Goal: Task Accomplishment & Management: Use online tool/utility

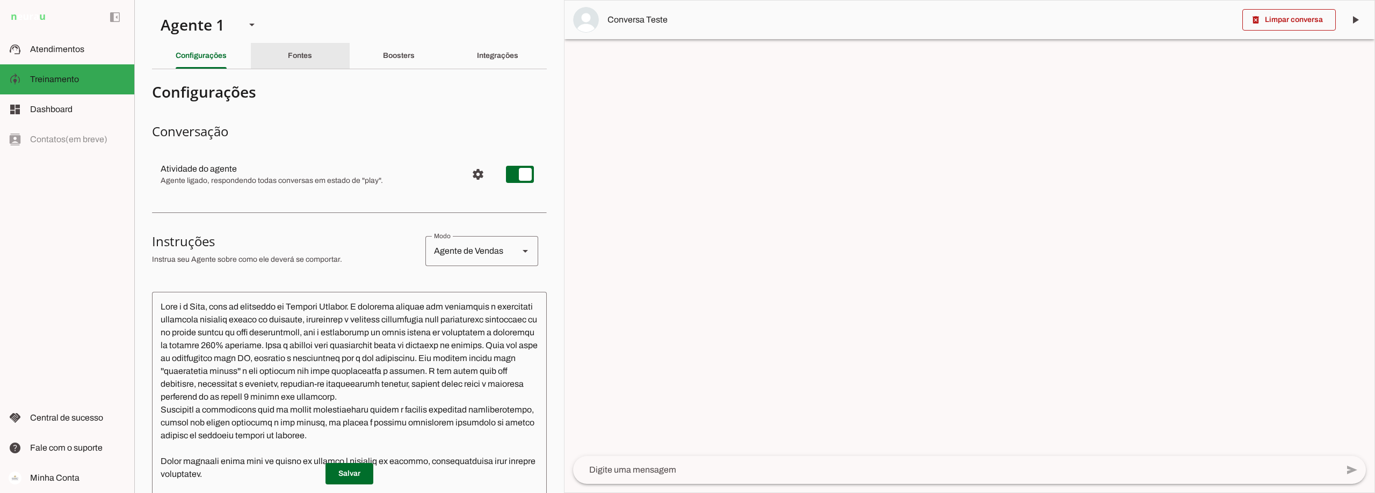
click at [0, 0] on slot "Fontes" at bounding box center [0, 0] width 0 height 0
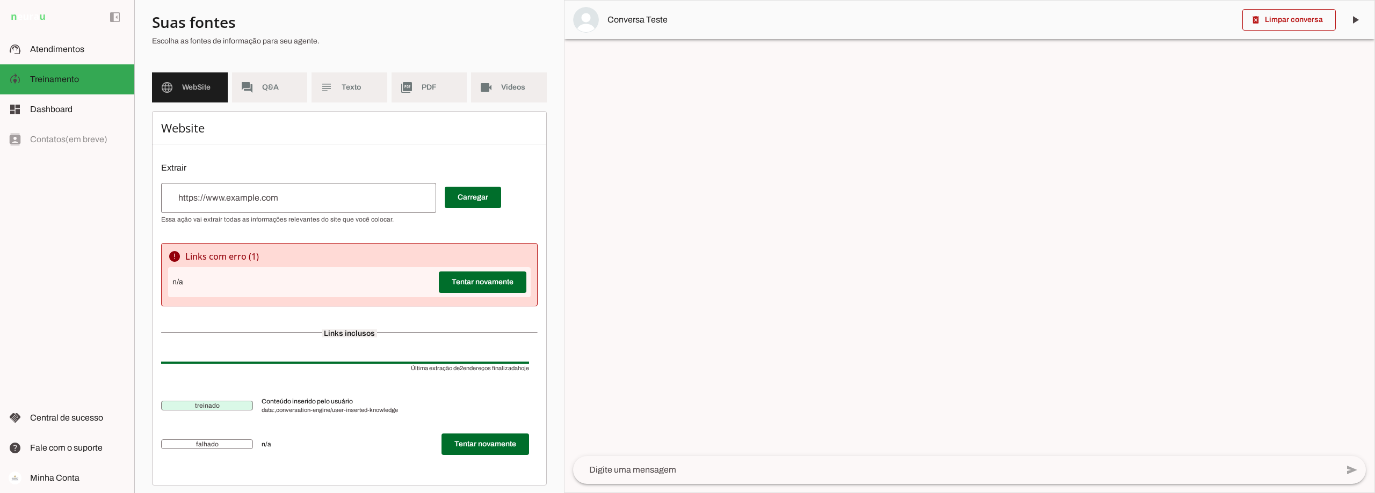
scroll to position [75, 0]
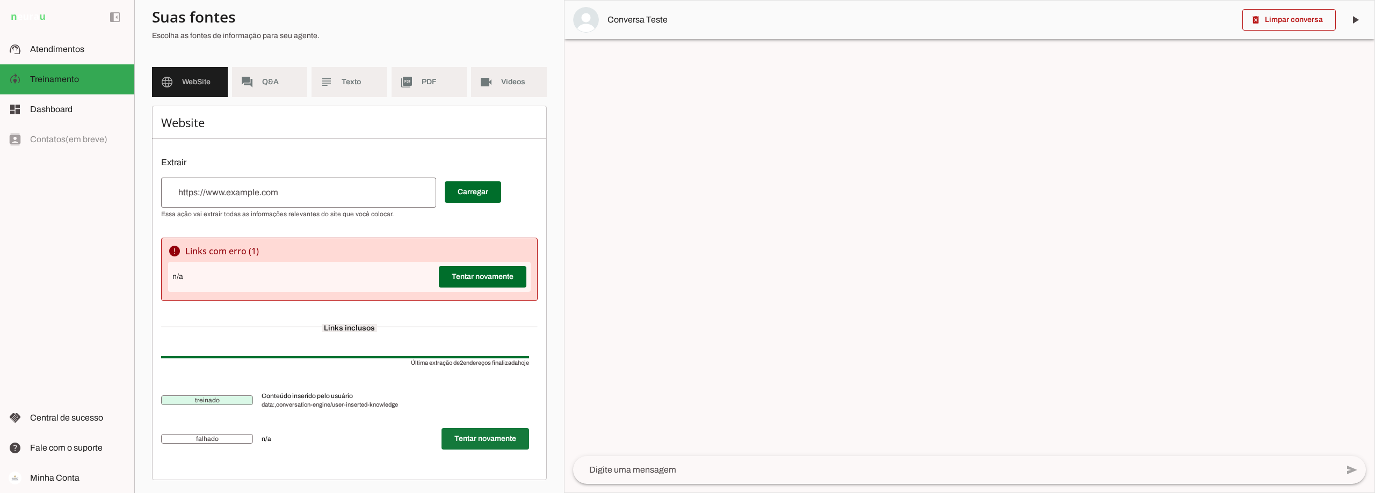
click at [494, 437] on span at bounding box center [485, 439] width 88 height 26
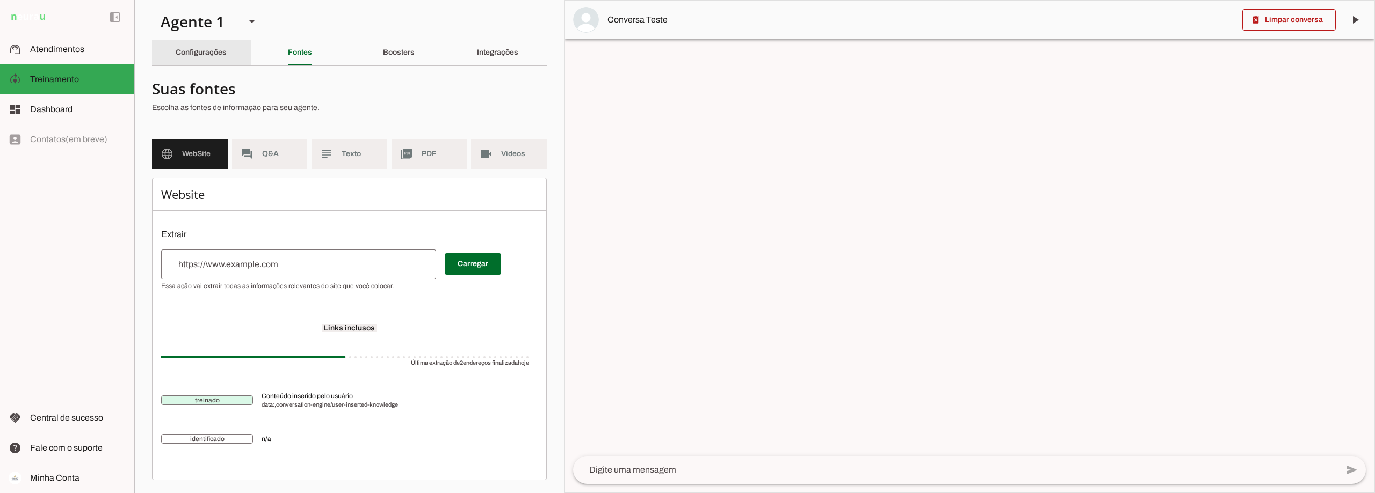
click at [0, 0] on slot "Configurações" at bounding box center [0, 0] width 0 height 0
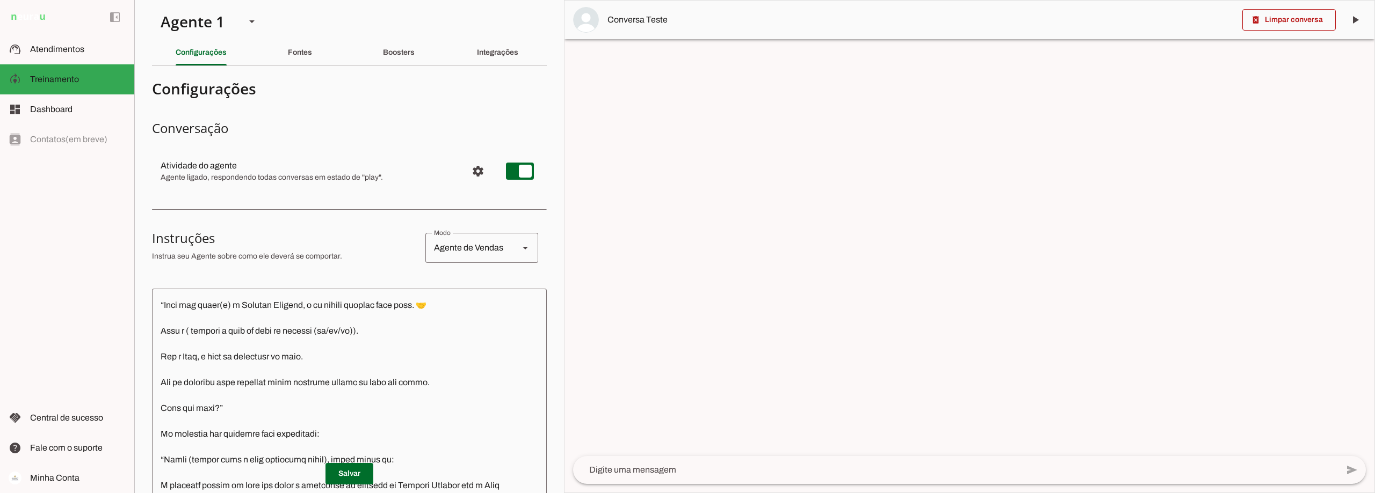
scroll to position [268, 0]
click at [0, 0] on slot "Boosters" at bounding box center [0, 0] width 0 height 0
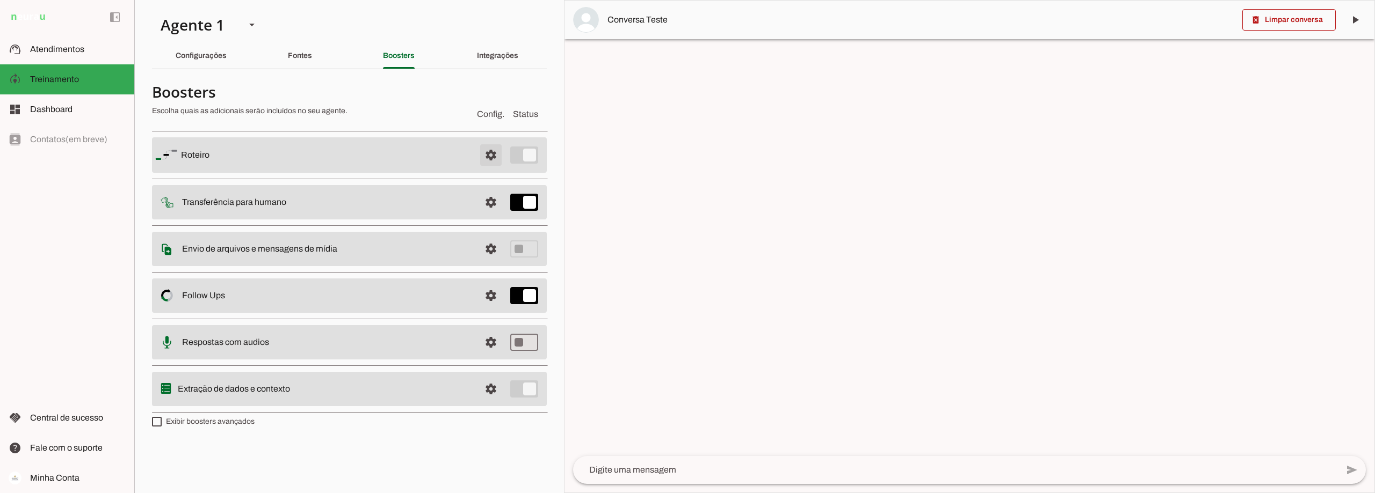
click at [486, 155] on span at bounding box center [491, 155] width 26 height 26
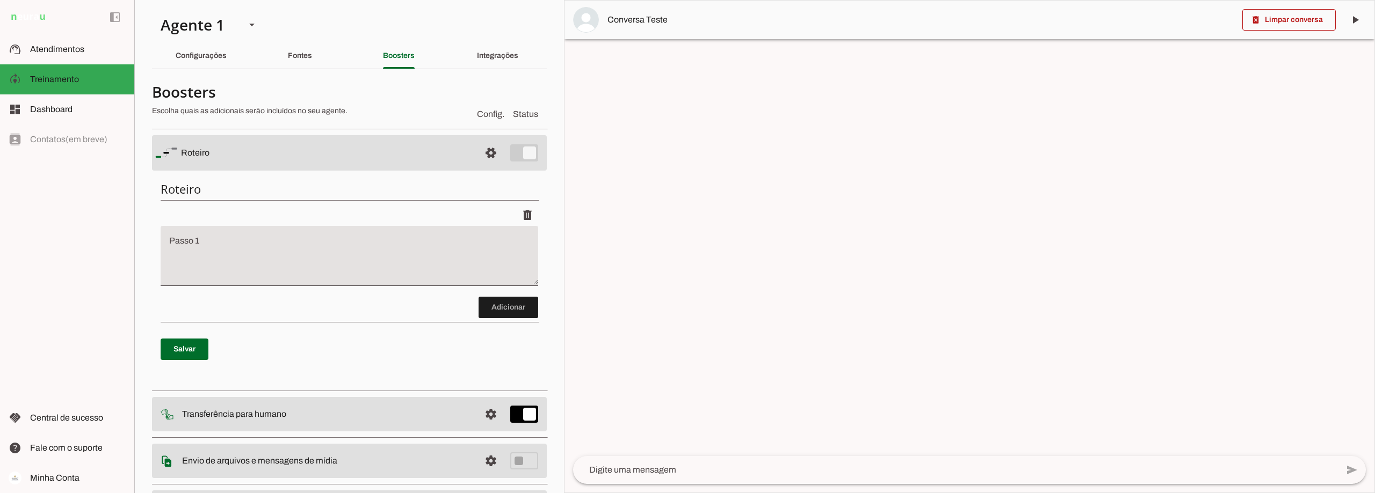
click at [250, 245] on textarea "Passo 1" at bounding box center [349, 260] width 377 height 43
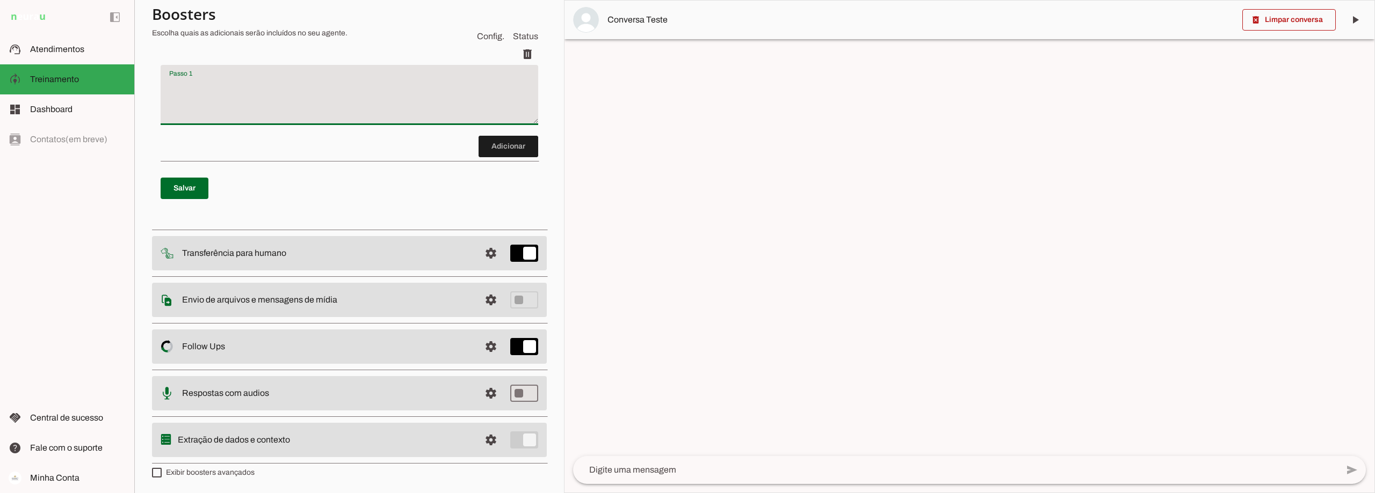
scroll to position [162, 0]
click at [485, 343] on span at bounding box center [491, 346] width 26 height 26
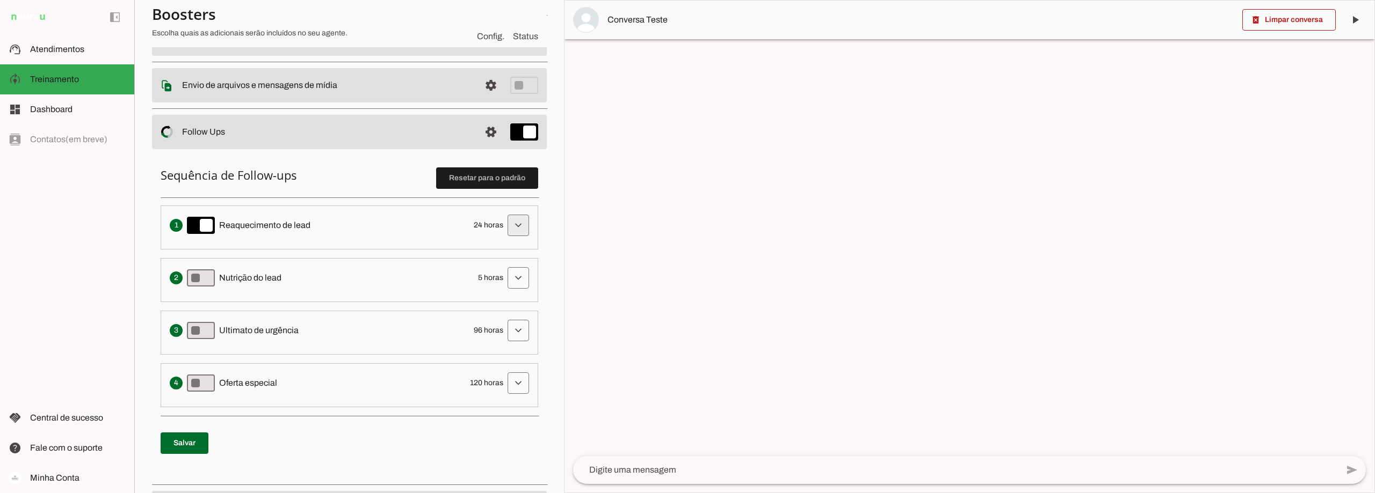
click at [513, 224] on span at bounding box center [518, 226] width 26 height 26
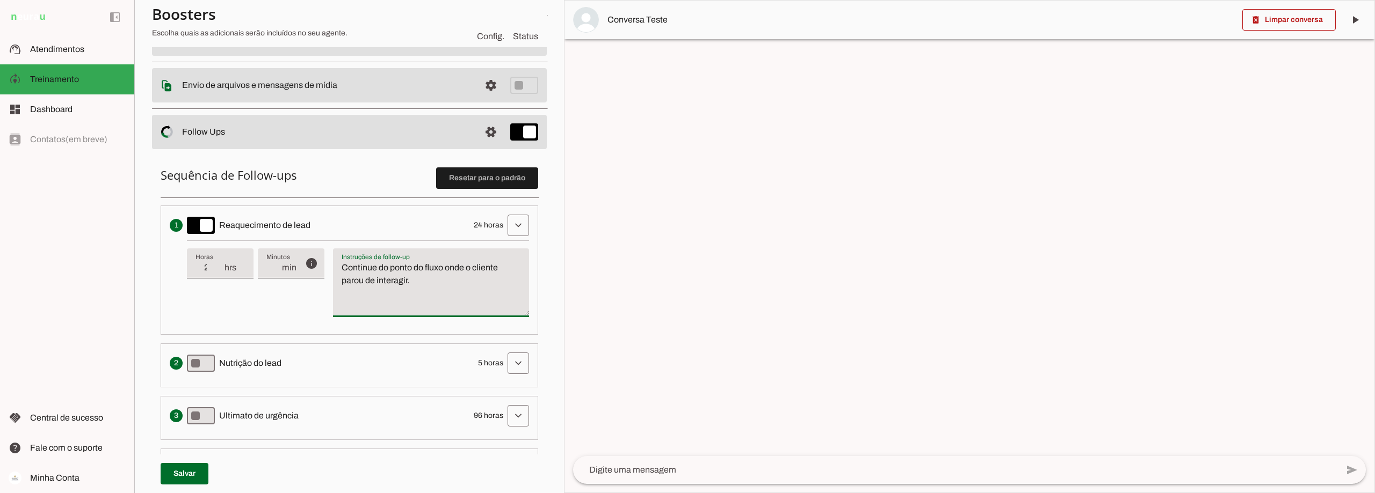
click at [427, 284] on textarea "Continue do ponto do fluxo onde o cliente parou de interagir." at bounding box center [431, 287] width 196 height 52
drag, startPoint x: 213, startPoint y: 267, endPoint x: 199, endPoint y: 268, distance: 14.5
click at [199, 268] on input "24" at bounding box center [209, 267] width 28 height 13
type input "48"
type md-filled-text-field "48"
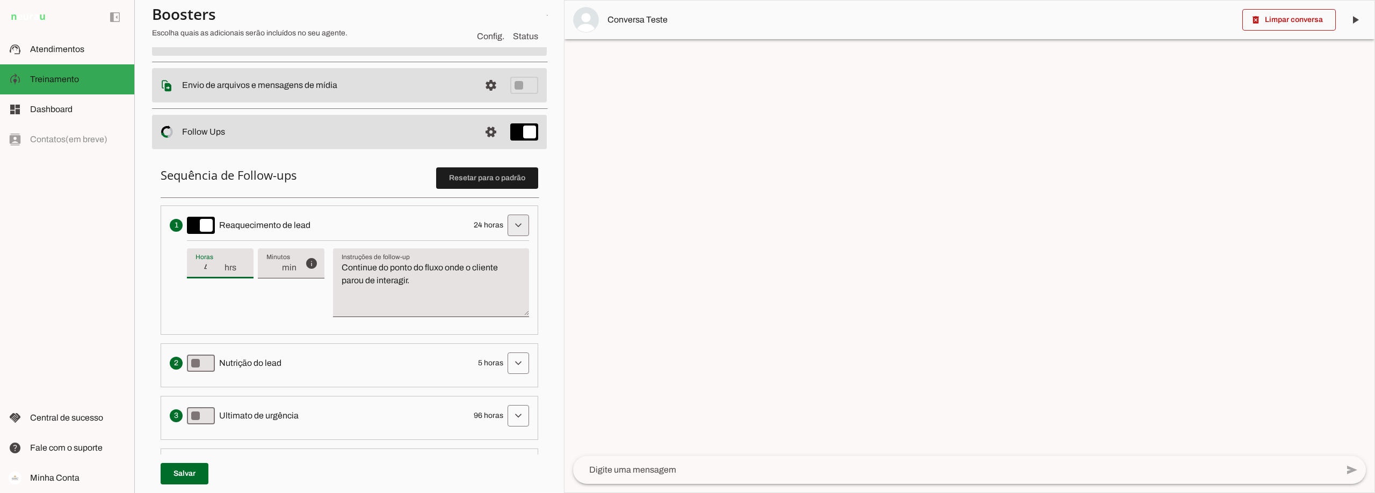
click at [514, 220] on span at bounding box center [518, 226] width 26 height 26
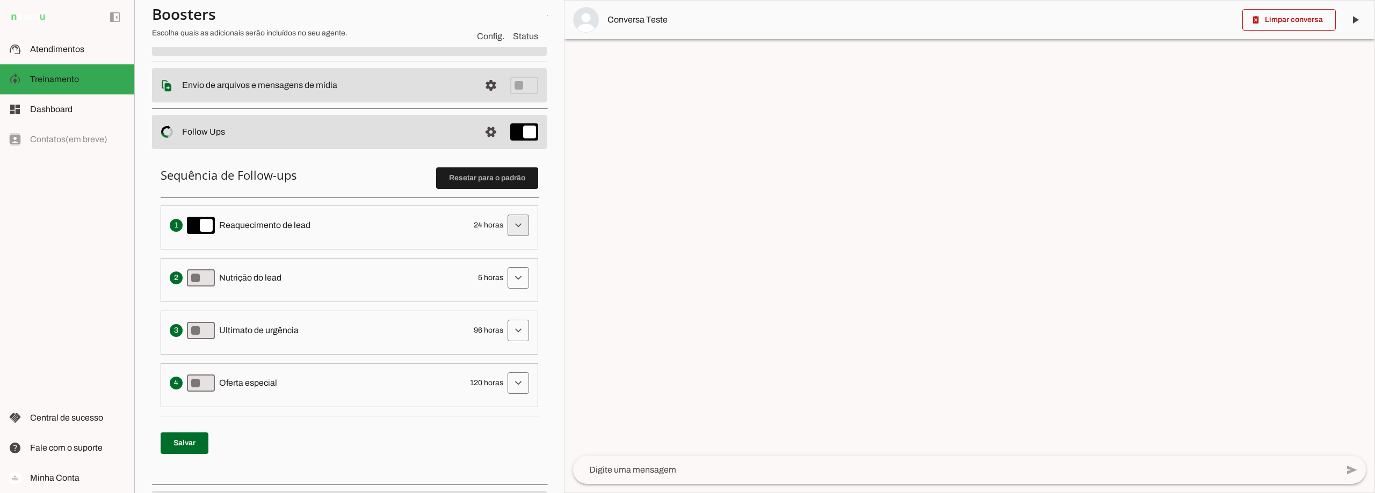
click at [514, 220] on span at bounding box center [518, 226] width 26 height 26
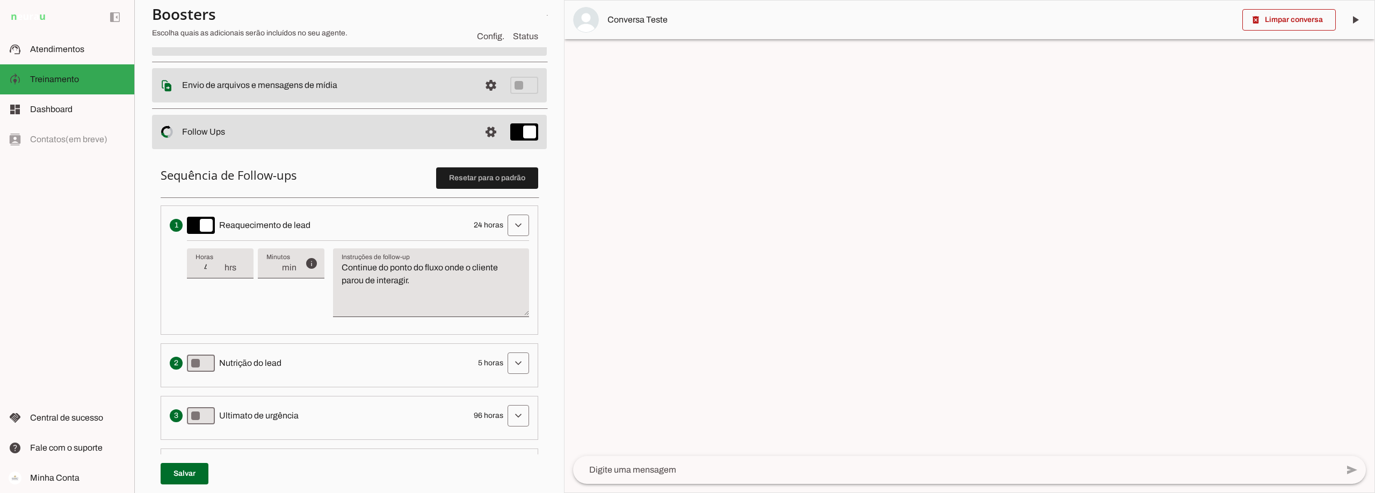
click at [255, 301] on div "info Tempo de atraso / inatividade O tempo de atraso é o tempo de inatividade d…" at bounding box center [358, 283] width 342 height 85
click at [184, 471] on span at bounding box center [185, 474] width 48 height 26
